Goal: Transaction & Acquisition: Purchase product/service

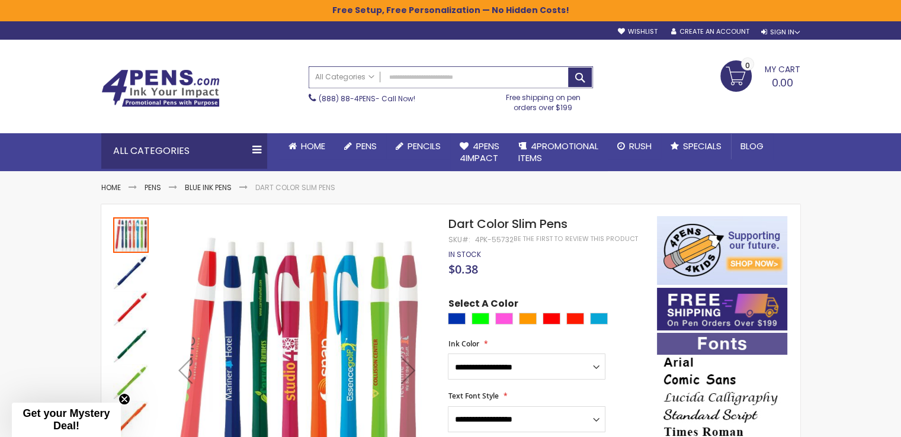
click at [433, 75] on input "Search" at bounding box center [450, 77] width 283 height 21
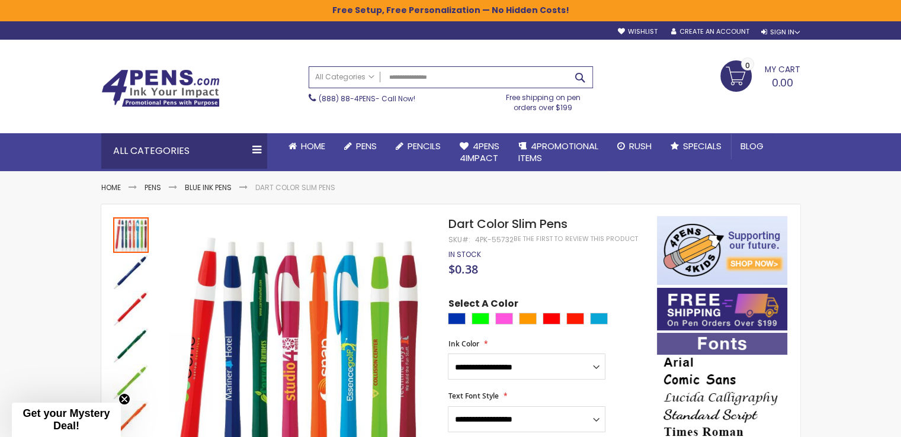
click at [579, 73] on button "Search" at bounding box center [580, 78] width 24 height 20
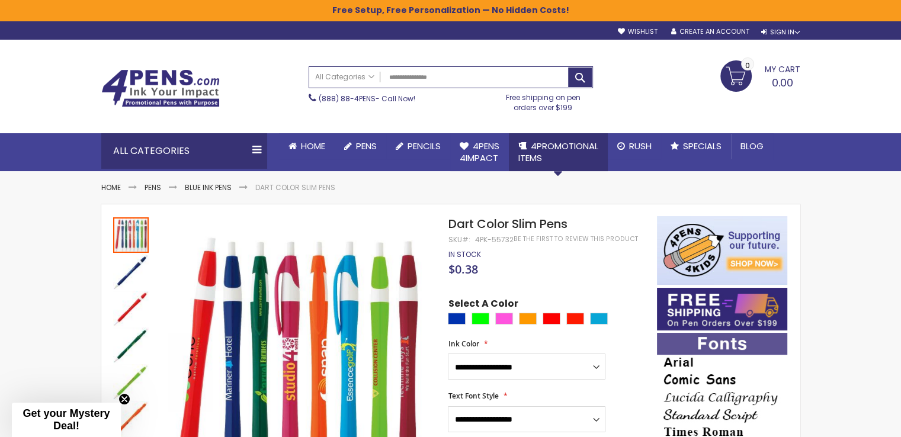
type input "**********"
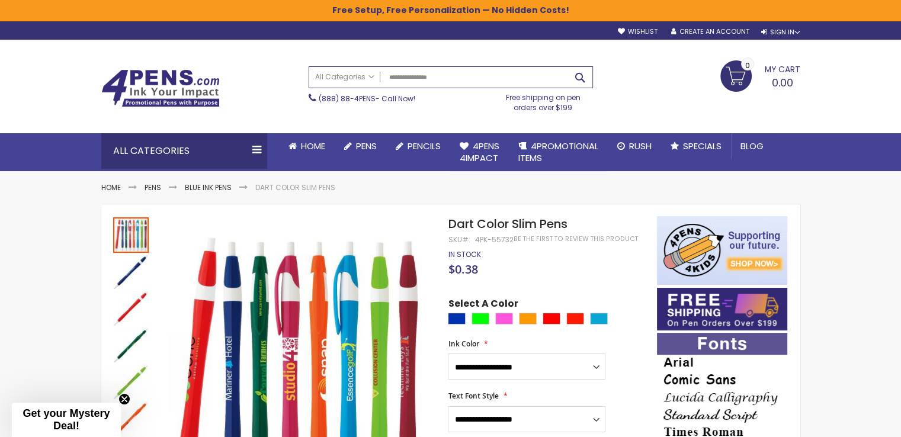
click at [578, 82] on button "Search" at bounding box center [580, 78] width 24 height 20
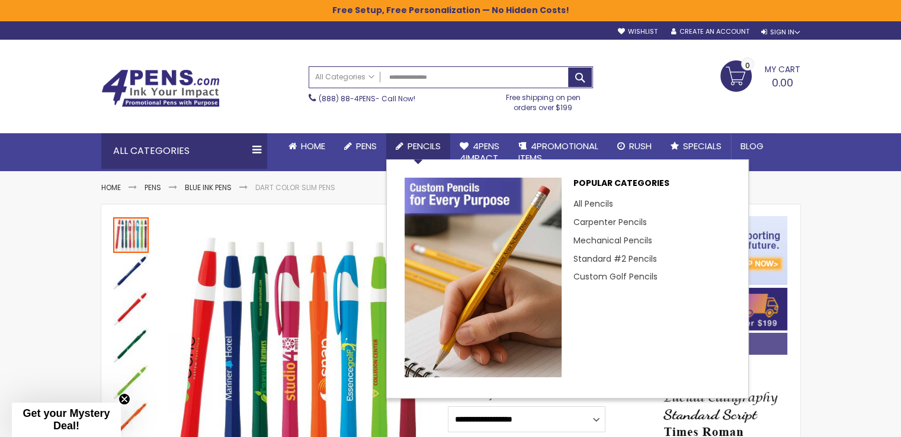
click at [416, 147] on span "Pencils" at bounding box center [423, 146] width 33 height 12
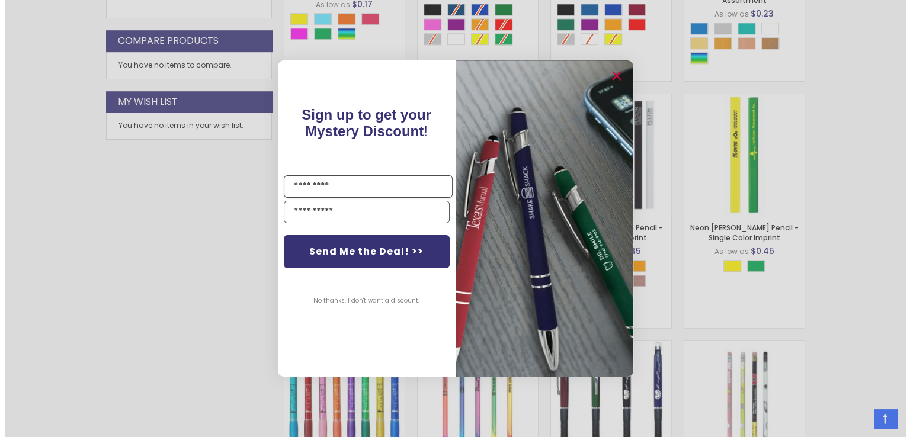
scroll to position [1007, 0]
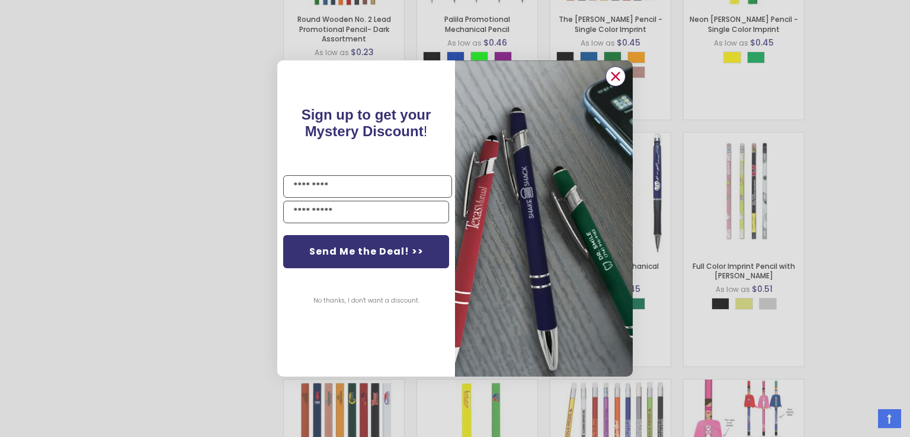
click at [619, 81] on icon "Close dialog" at bounding box center [616, 77] width 8 height 8
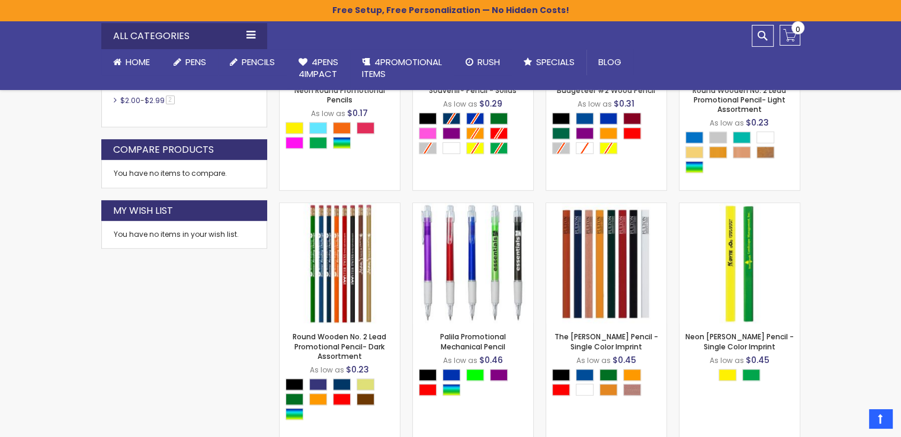
scroll to position [672, 0]
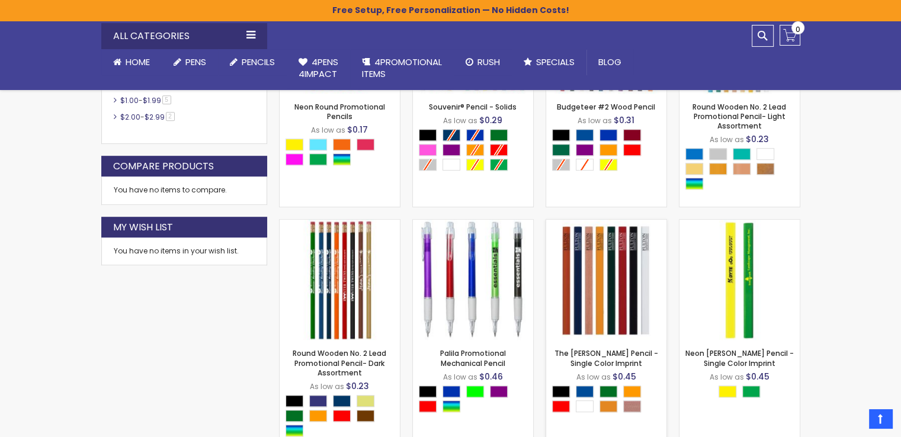
click at [641, 255] on img at bounding box center [606, 280] width 120 height 120
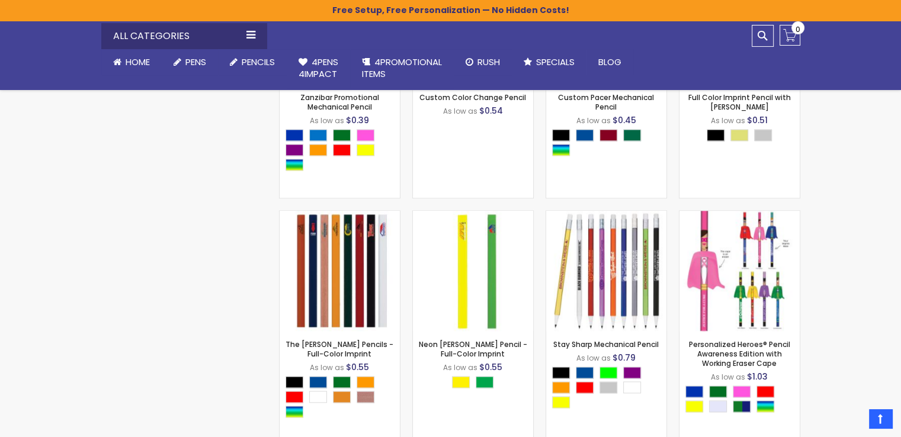
scroll to position [1264, 0]
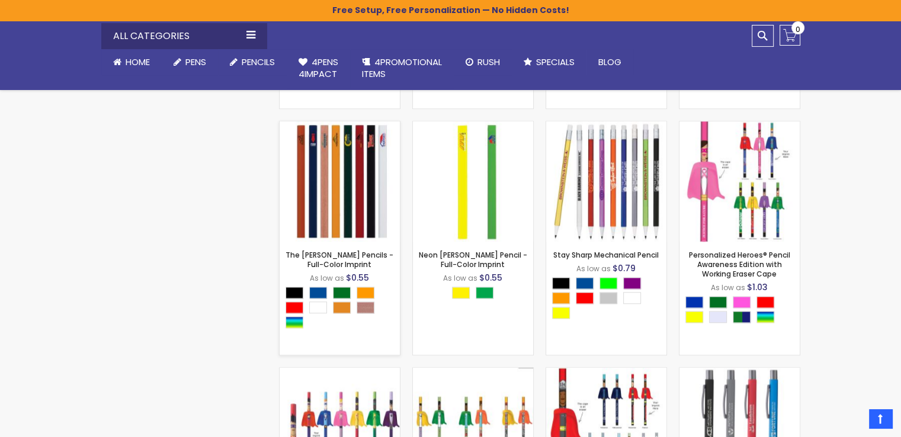
click at [327, 163] on img at bounding box center [339, 181] width 120 height 120
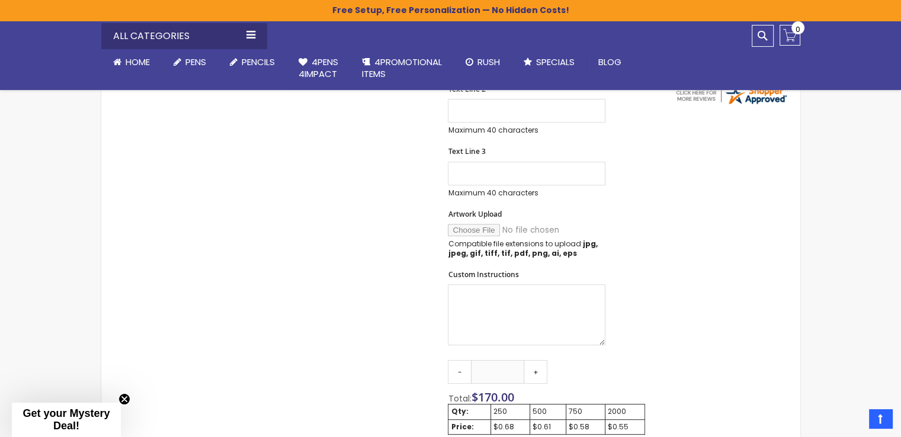
scroll to position [296, 0]
